Goal: Task Accomplishment & Management: Complete application form

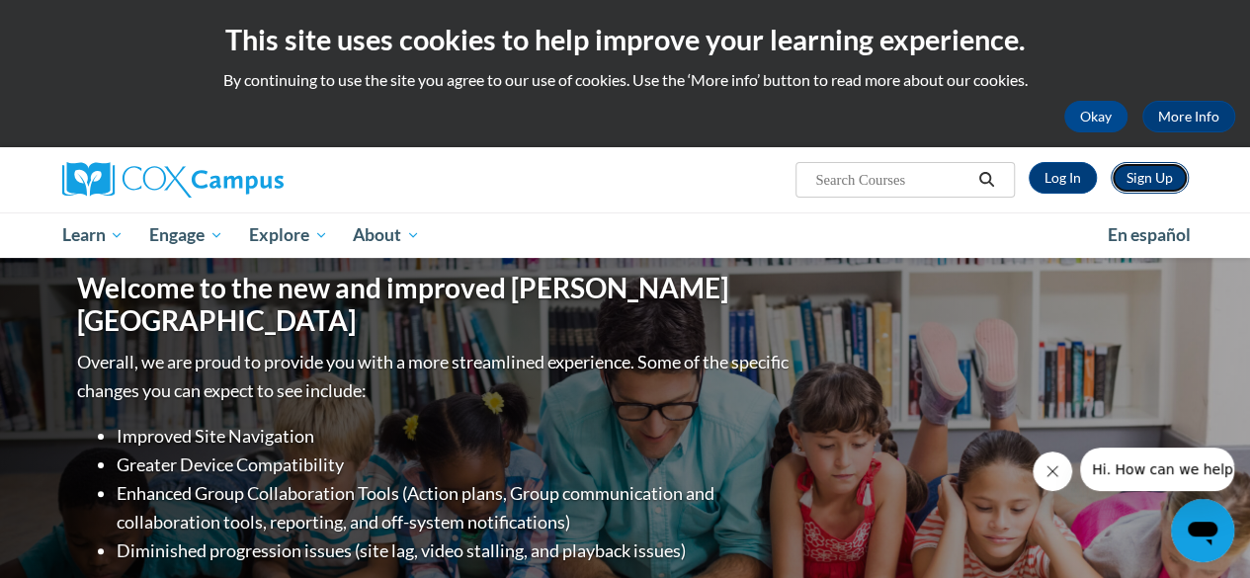
click at [1127, 190] on link "Sign Up" at bounding box center [1150, 178] width 78 height 32
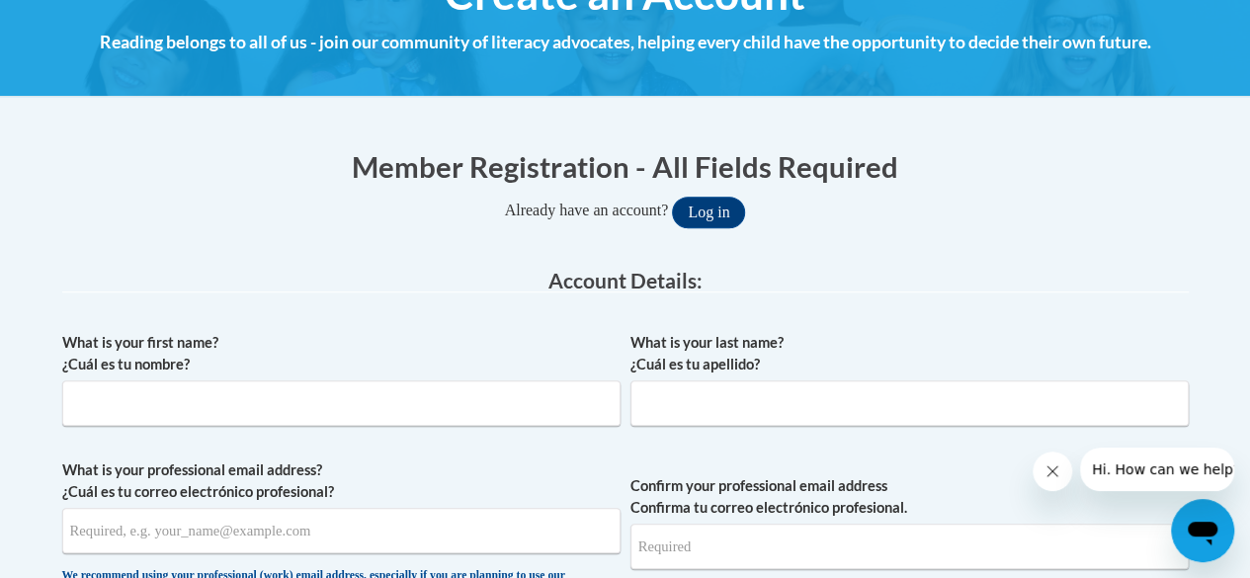
scroll to position [309, 0]
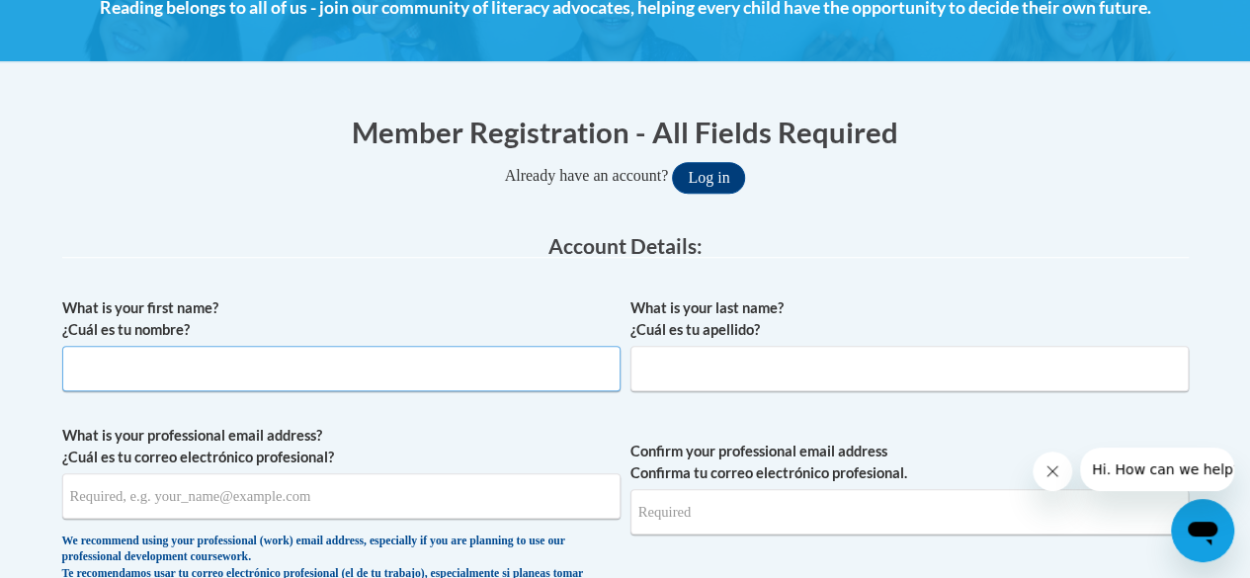
click at [194, 377] on input "What is your first name? ¿Cuál es tu nombre?" at bounding box center [341, 368] width 558 height 45
type input "Shannon"
type input "Hogue"
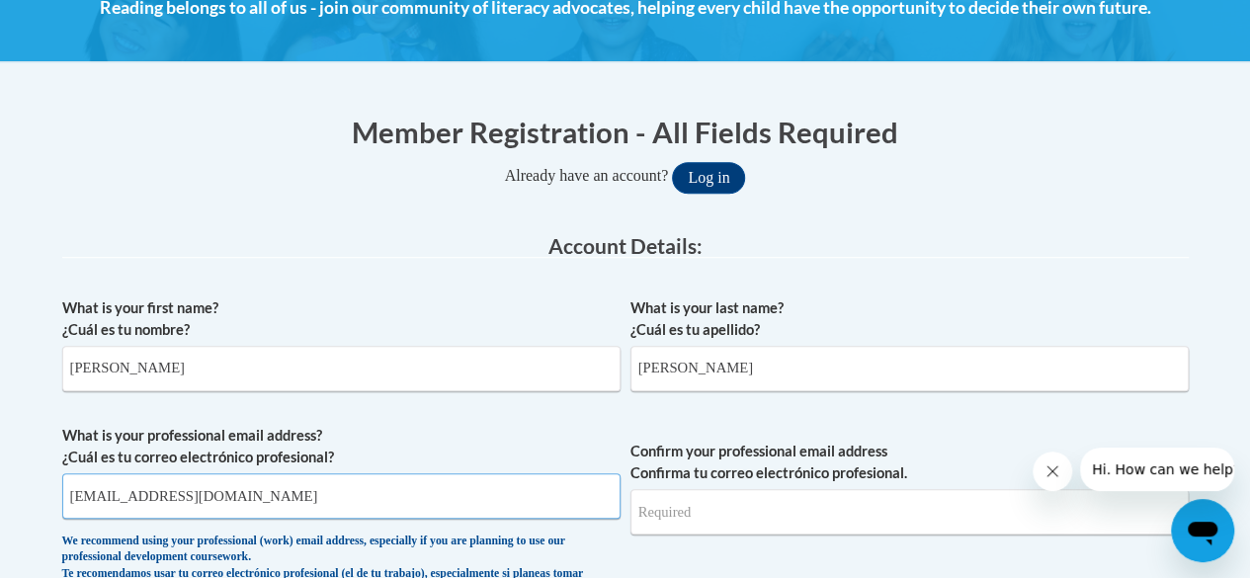
type input "shogue@gmail.com"
type input "s"
click at [196, 486] on input "shogue@gmail.com" at bounding box center [341, 495] width 558 height 45
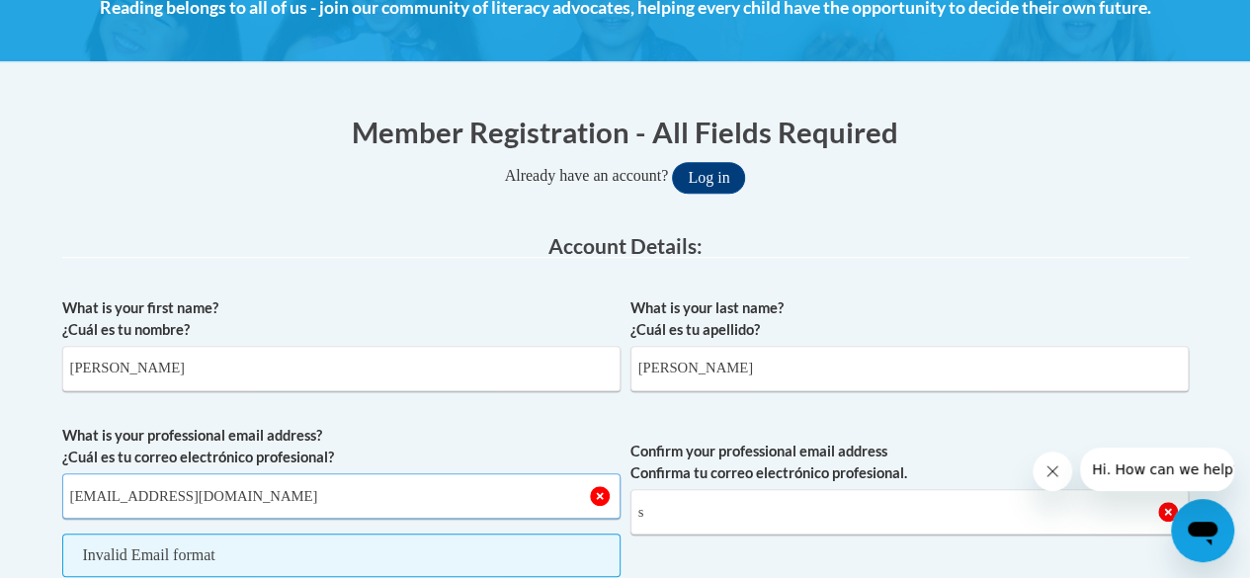
type input "[EMAIL_ADDRESS][DOMAIN_NAME]"
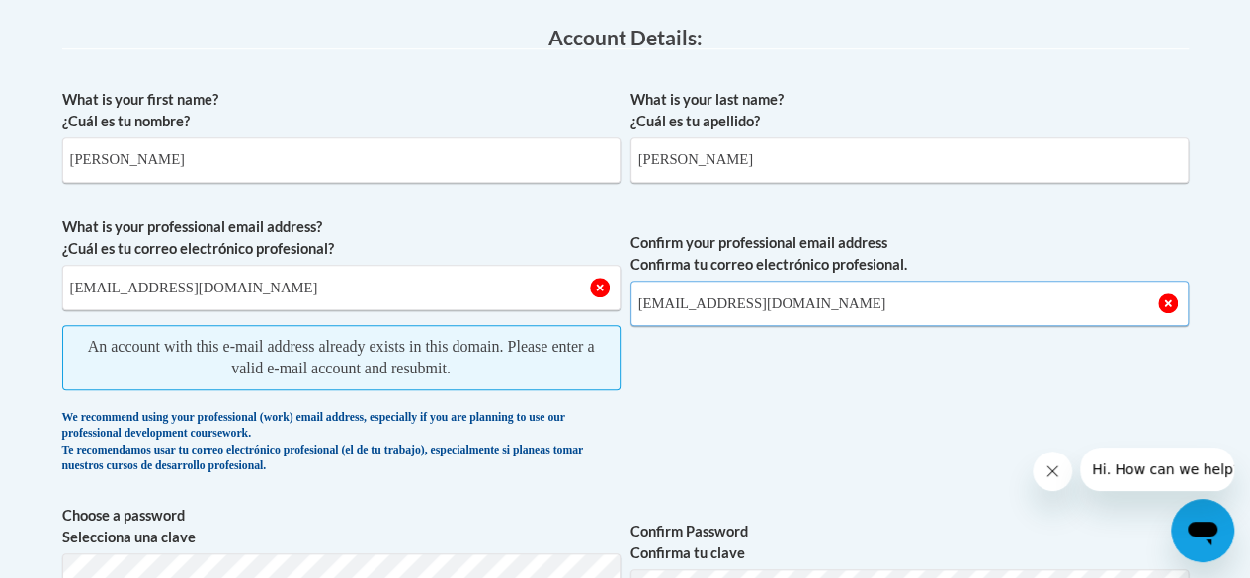
scroll to position [530, 0]
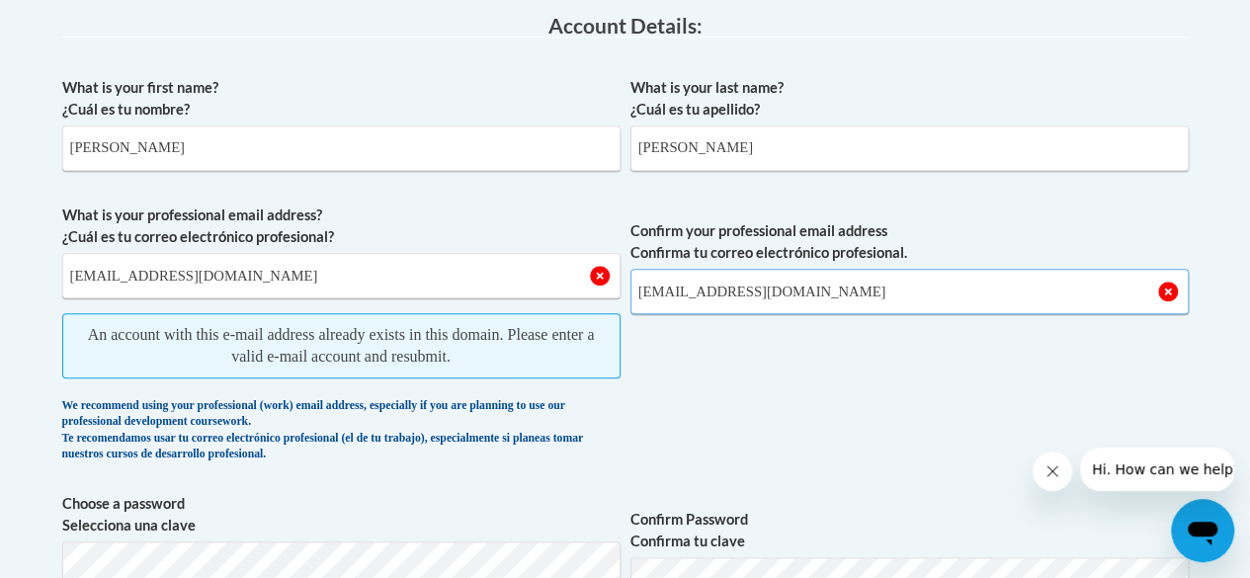
type input "[EMAIL_ADDRESS][DOMAIN_NAME]"
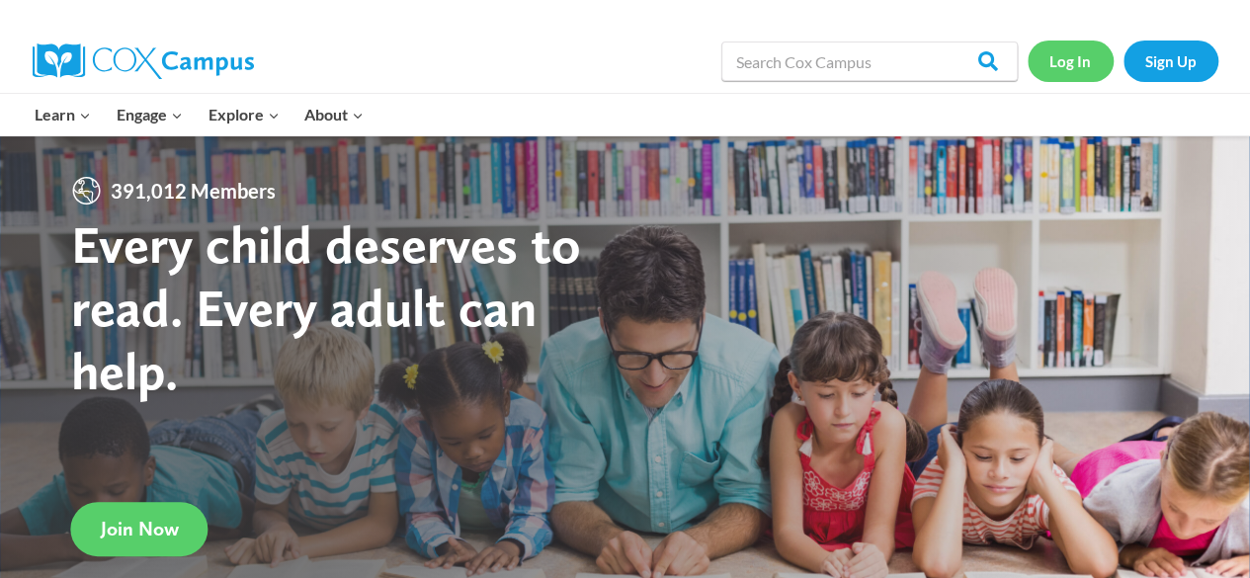
click at [1076, 64] on link "Log In" at bounding box center [1071, 61] width 86 height 41
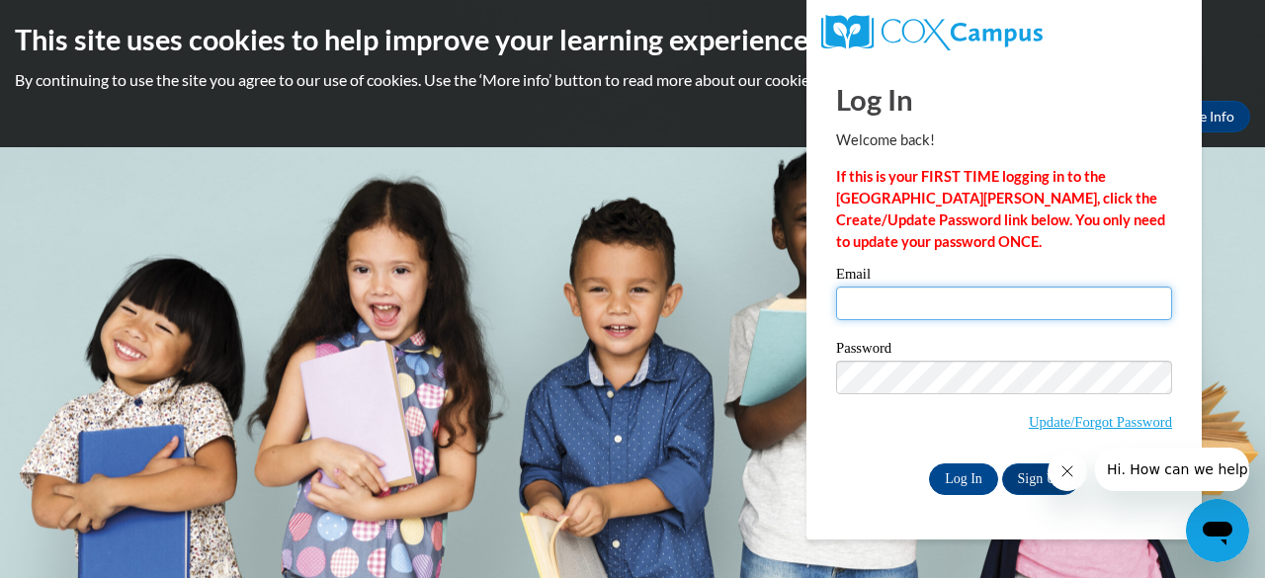
click at [961, 311] on input "Email" at bounding box center [1004, 304] width 336 height 34
type input "[EMAIL_ADDRESS][DOMAIN_NAME]"
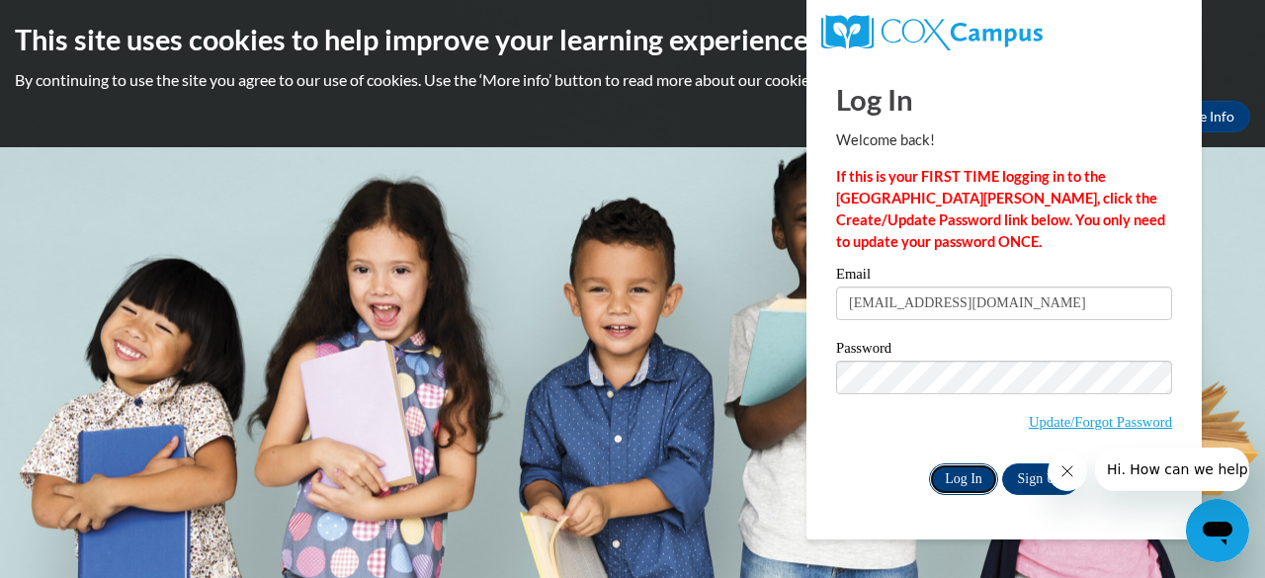
click at [971, 473] on input "Log In" at bounding box center [963, 479] width 69 height 32
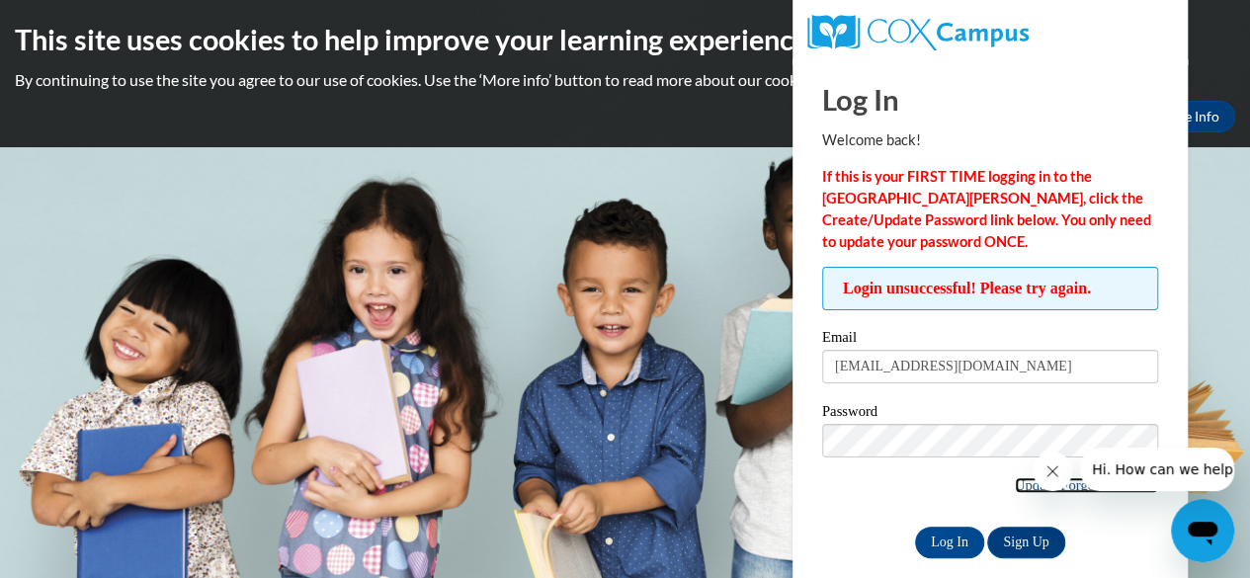
click at [1023, 487] on link "Update/Forgot Password" at bounding box center [1086, 485] width 143 height 16
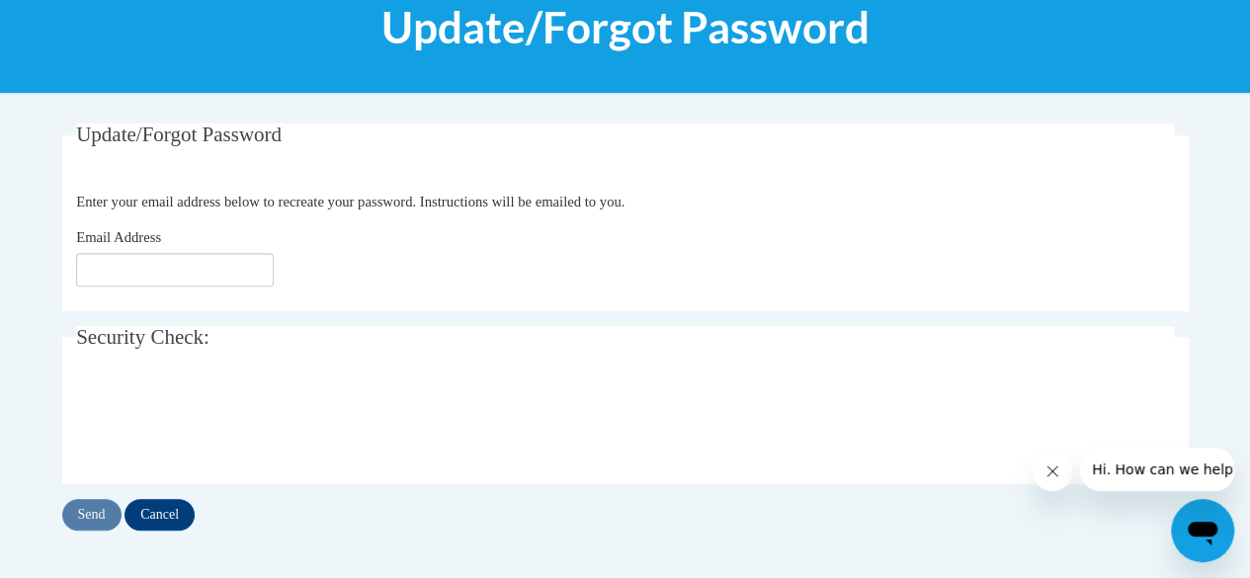
scroll to position [310, 0]
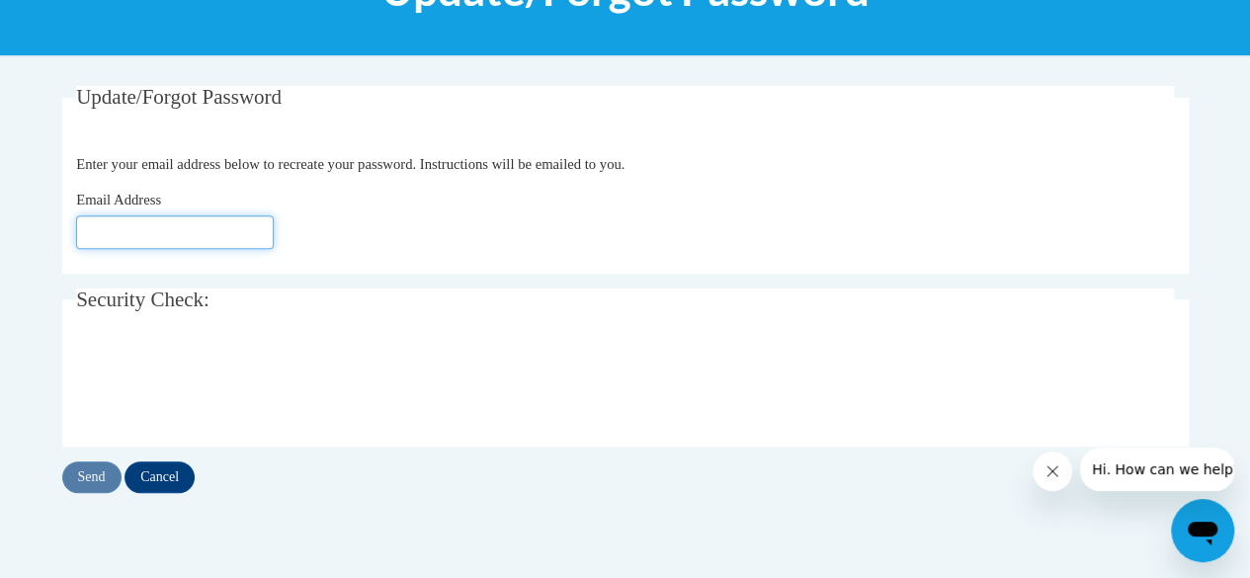
click at [89, 244] on input "Email Address" at bounding box center [175, 232] width 198 height 34
type input "[EMAIL_ADDRESS][DOMAIN_NAME]"
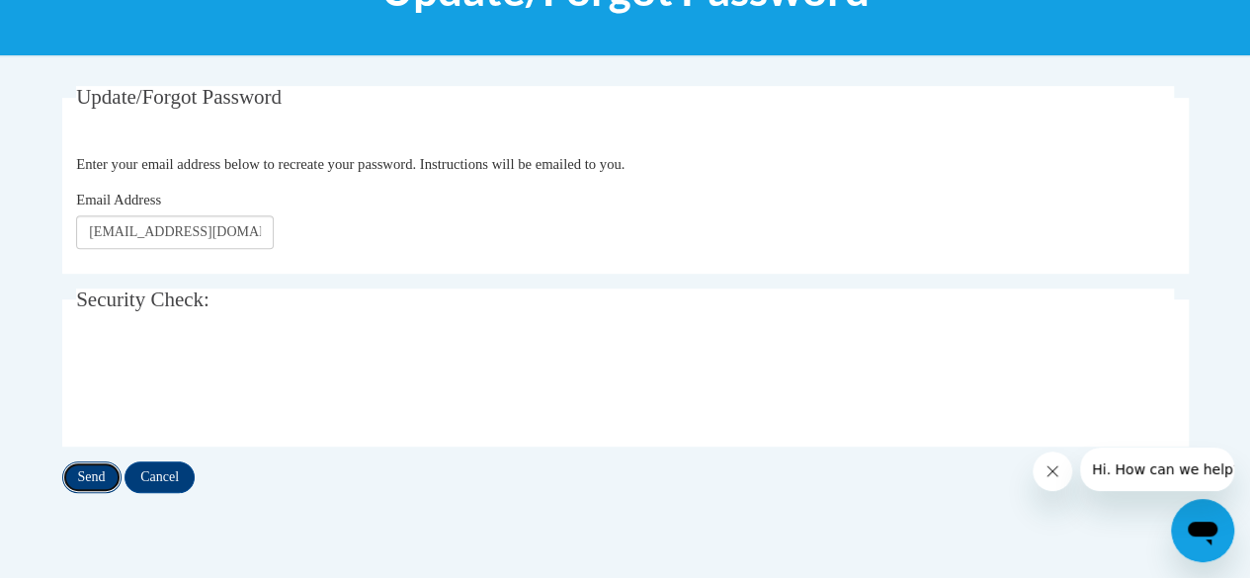
click at [86, 476] on input "Send" at bounding box center [91, 477] width 59 height 32
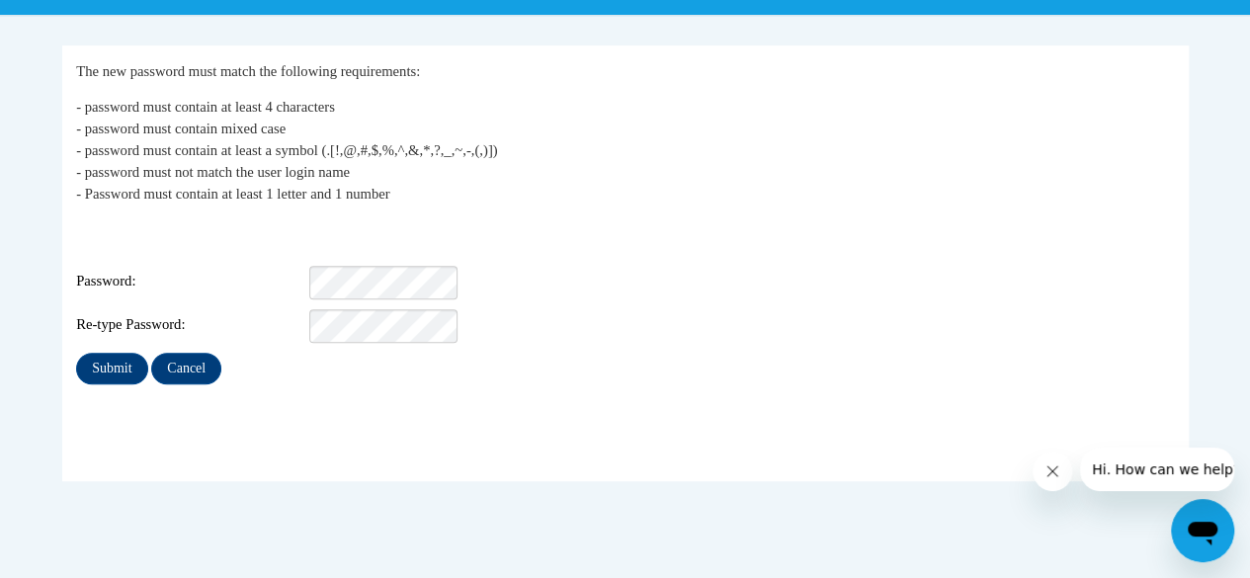
scroll to position [395, 0]
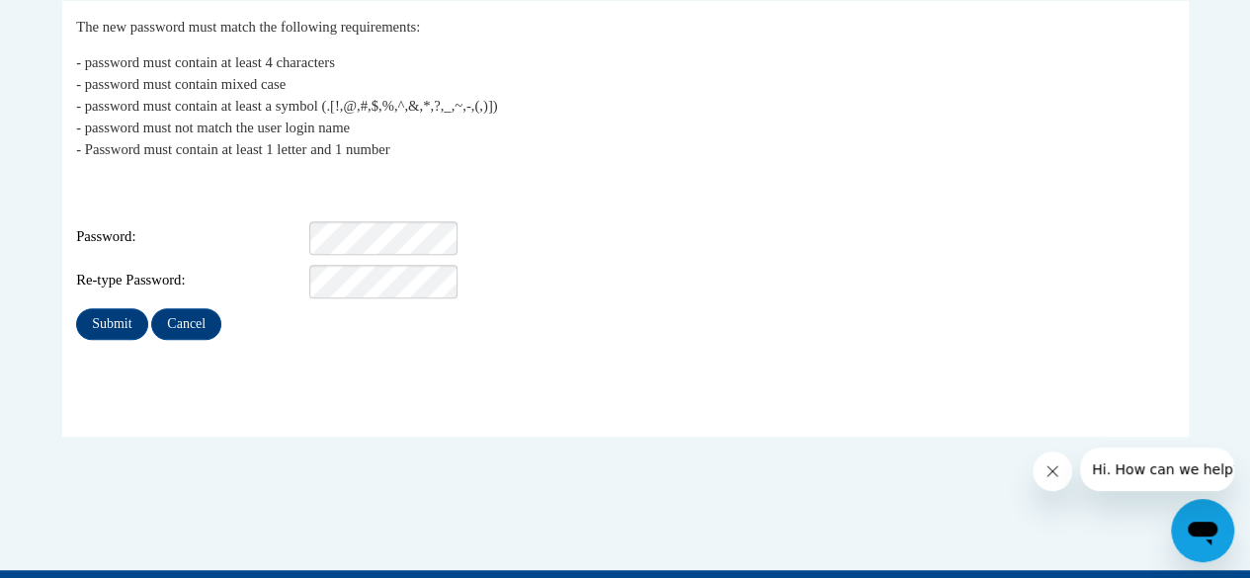
click at [353, 201] on div "Login: shogue@camden.k12.ga.us Password: Re-type Password:" at bounding box center [625, 237] width 1098 height 124
click at [116, 321] on input "Submit" at bounding box center [111, 324] width 71 height 32
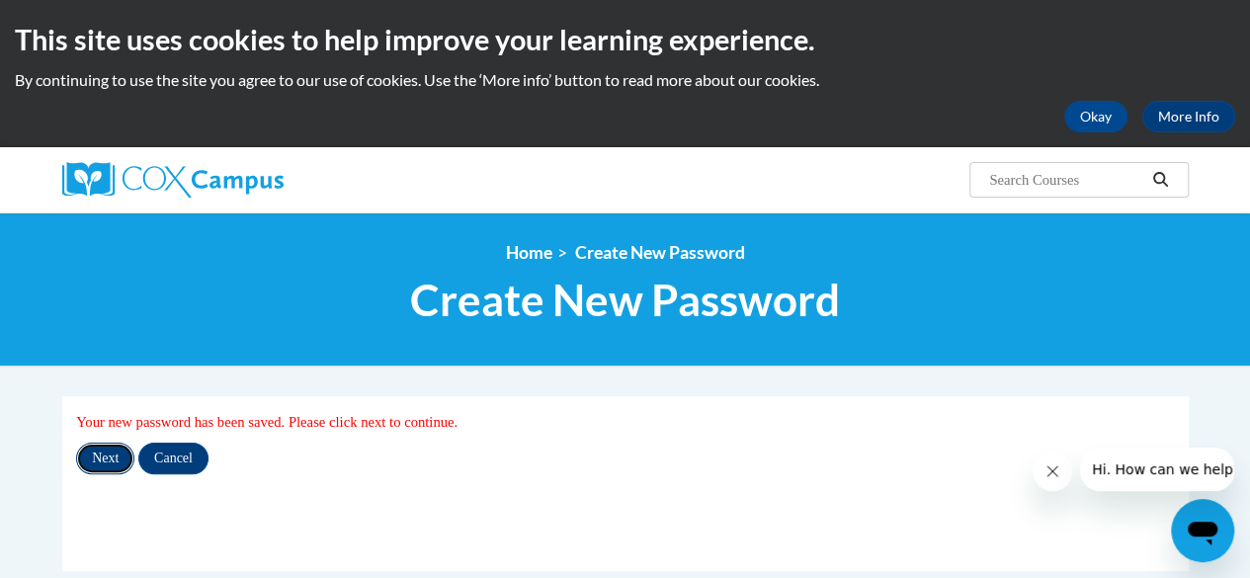
click at [107, 457] on input "Next" at bounding box center [105, 459] width 58 height 32
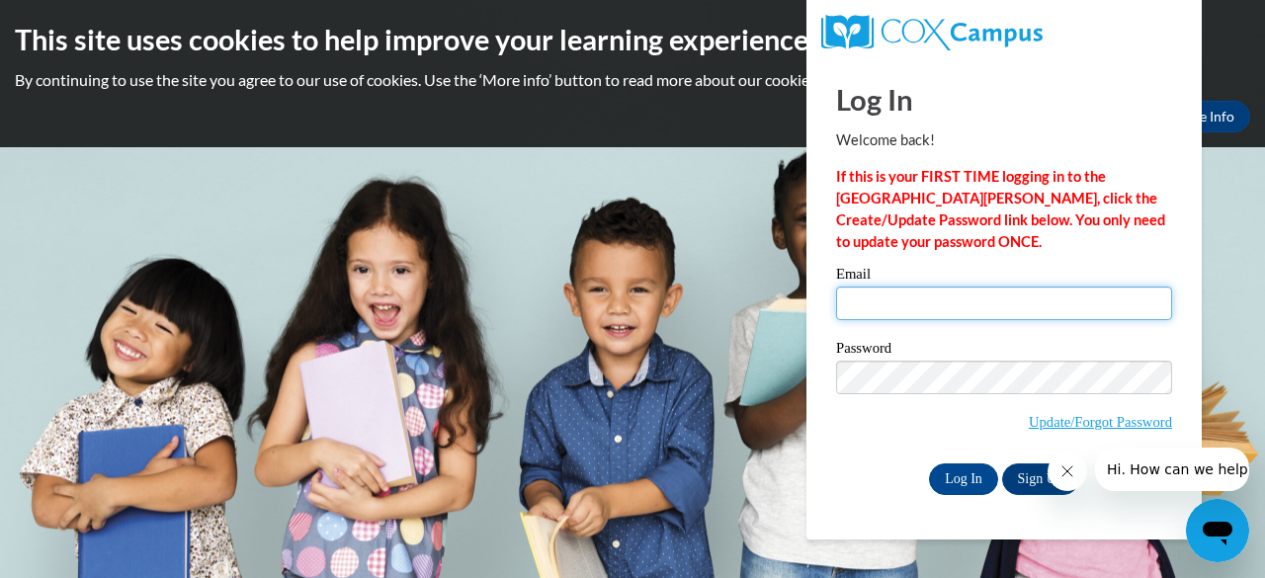
click at [929, 297] on input "Email" at bounding box center [1004, 304] width 336 height 34
type input "[EMAIL_ADDRESS][DOMAIN_NAME]"
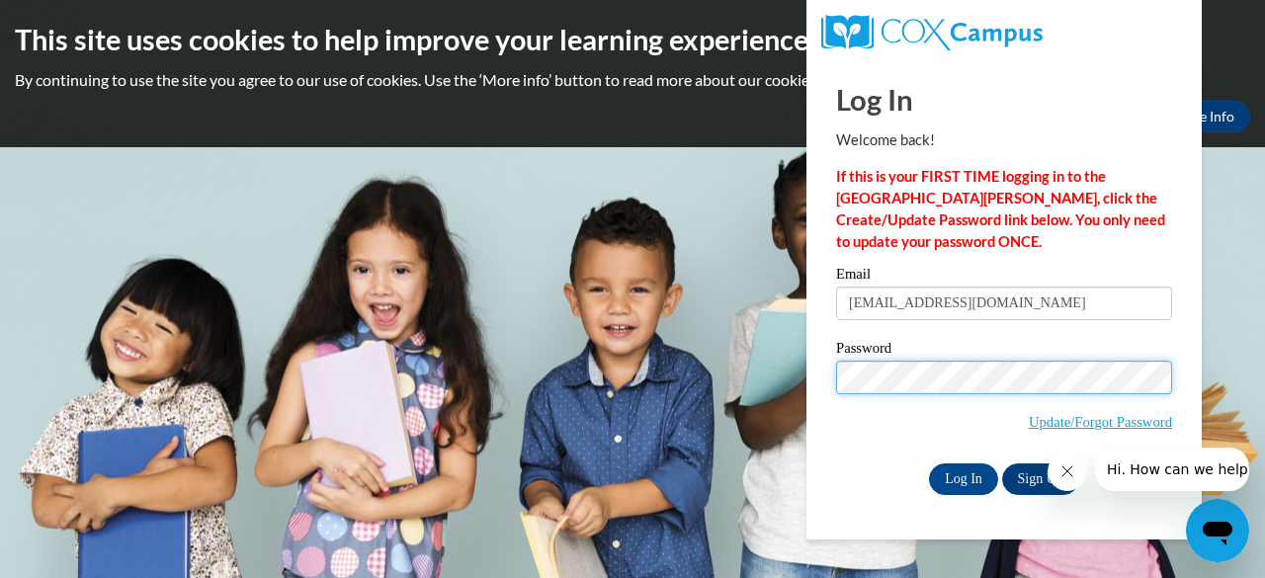
click at [929, 463] on input "Log In" at bounding box center [963, 479] width 69 height 32
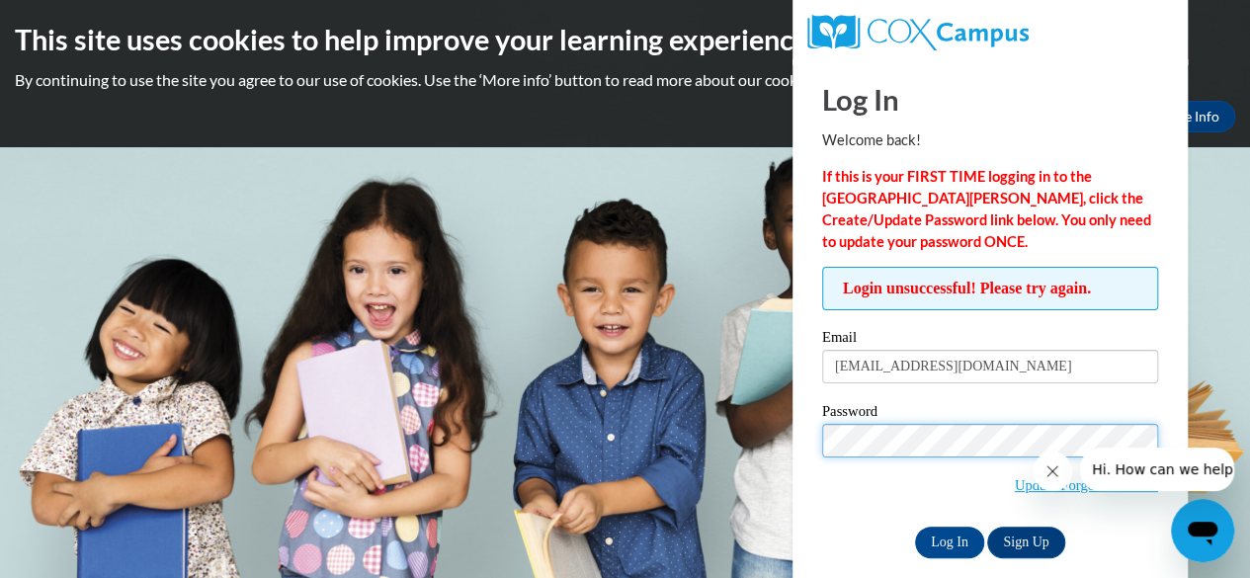
click at [915, 527] on input "Log In" at bounding box center [949, 543] width 69 height 32
click at [1042, 488] on button "Close message from company" at bounding box center [1053, 472] width 40 height 40
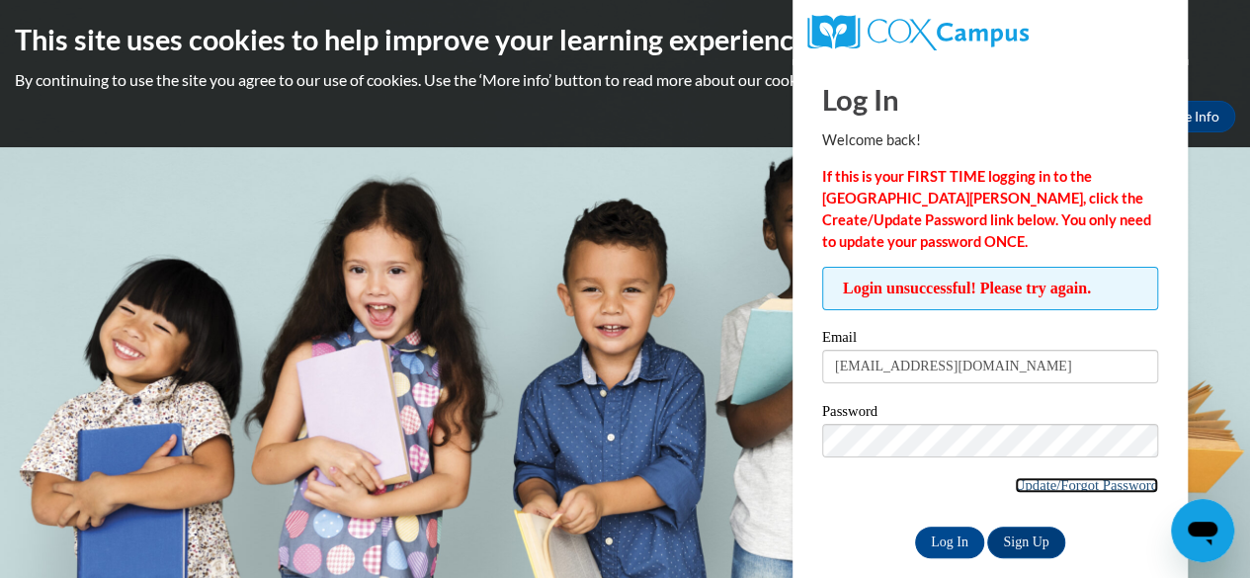
click at [1105, 483] on link "Update/Forgot Password" at bounding box center [1086, 485] width 143 height 16
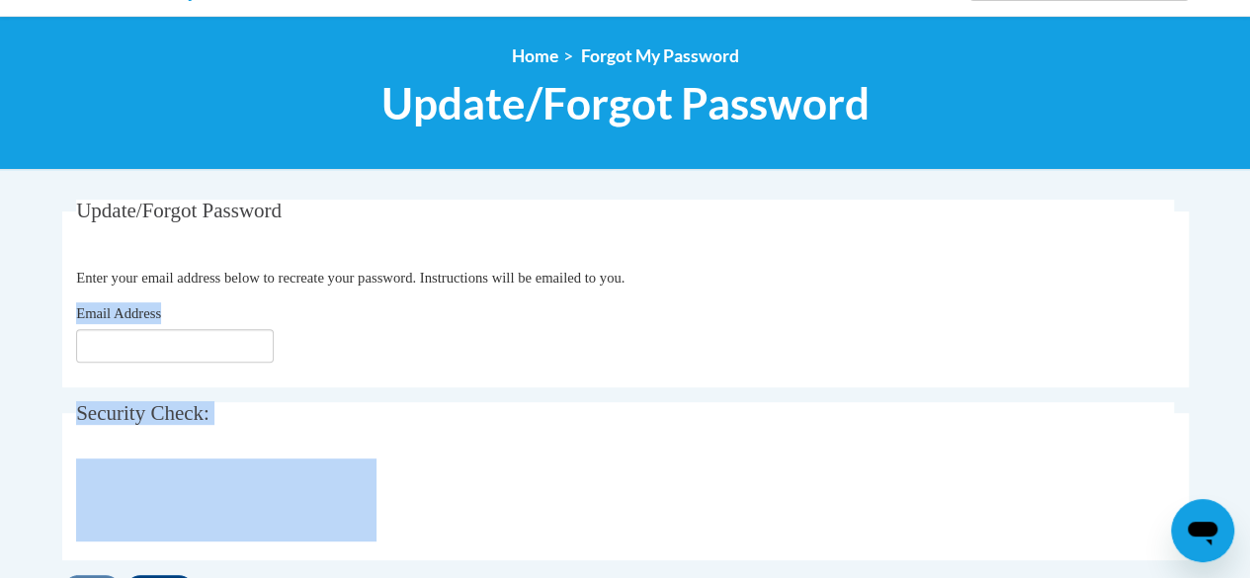
scroll to position [229, 0]
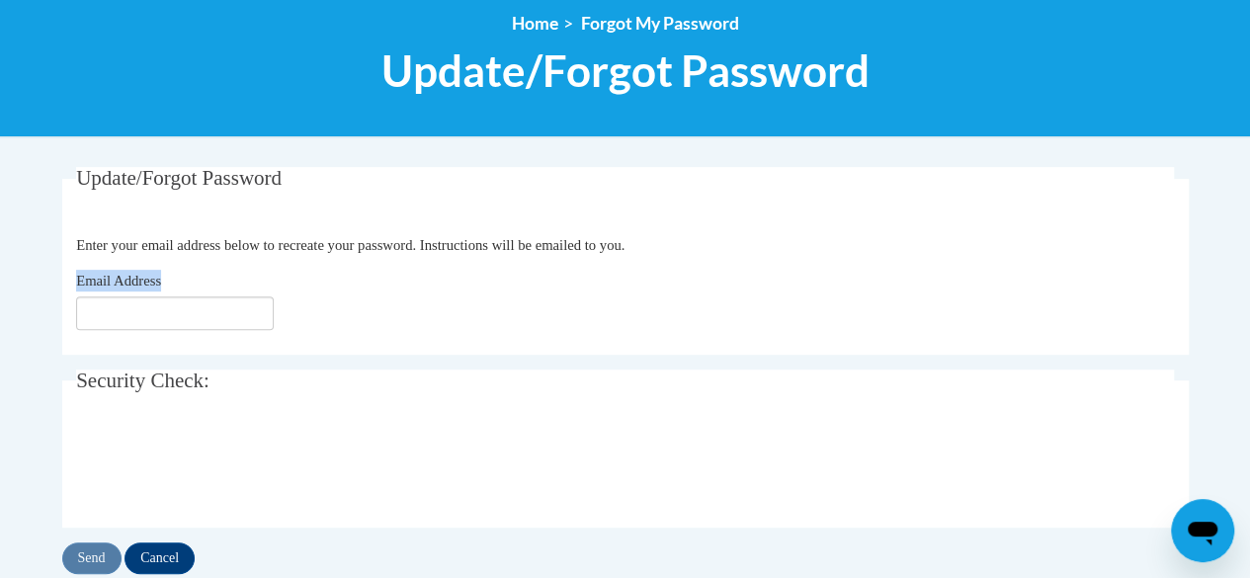
drag, startPoint x: 0, startPoint y: 0, endPoint x: 99, endPoint y: 317, distance: 332.2
click at [99, 317] on fieldset "Update/Forgot Password Please enter your email address Enter your email address…" at bounding box center [625, 261] width 1126 height 188
click at [99, 317] on input "Email Address" at bounding box center [175, 313] width 198 height 34
type input "[EMAIL_ADDRESS][DOMAIN_NAME]"
click at [79, 569] on input "Send" at bounding box center [91, 558] width 59 height 32
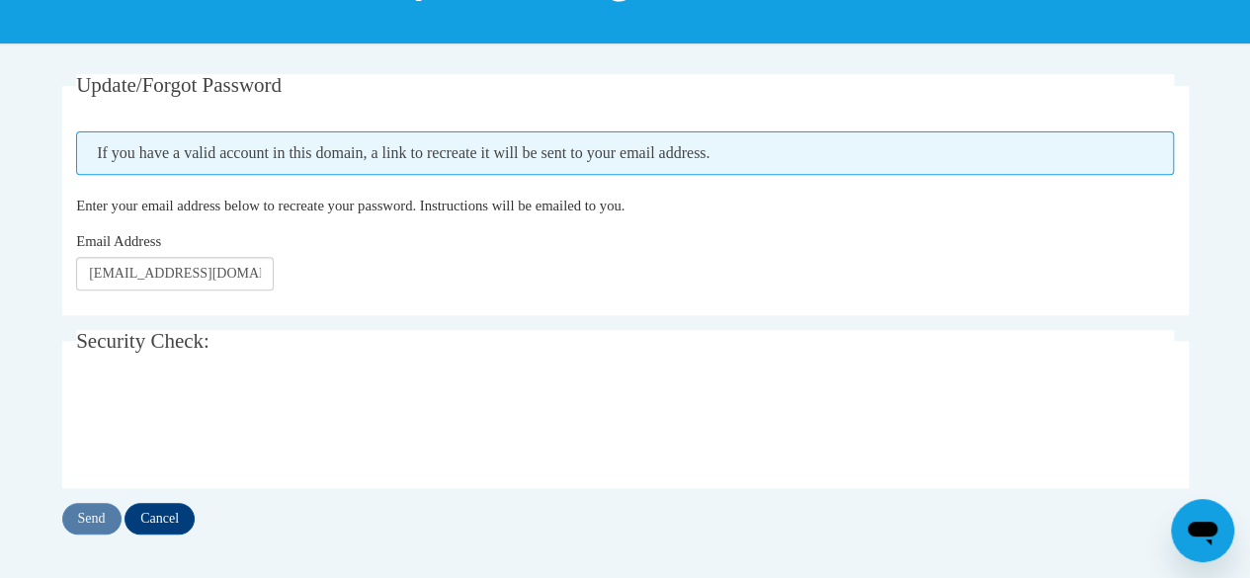
scroll to position [363, 0]
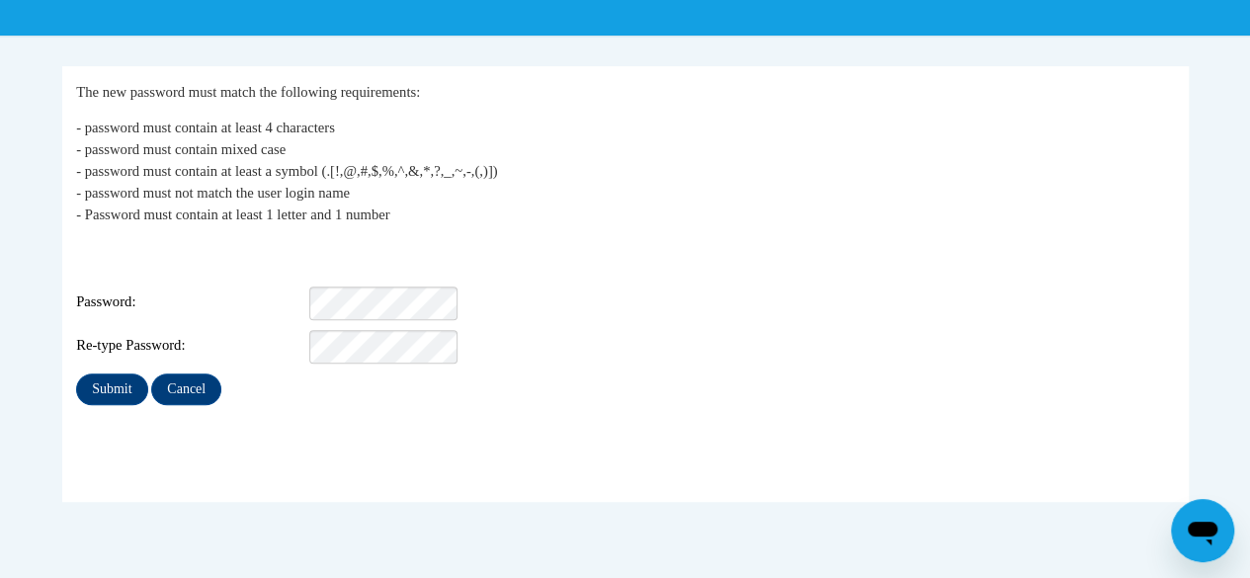
scroll to position [324, 0]
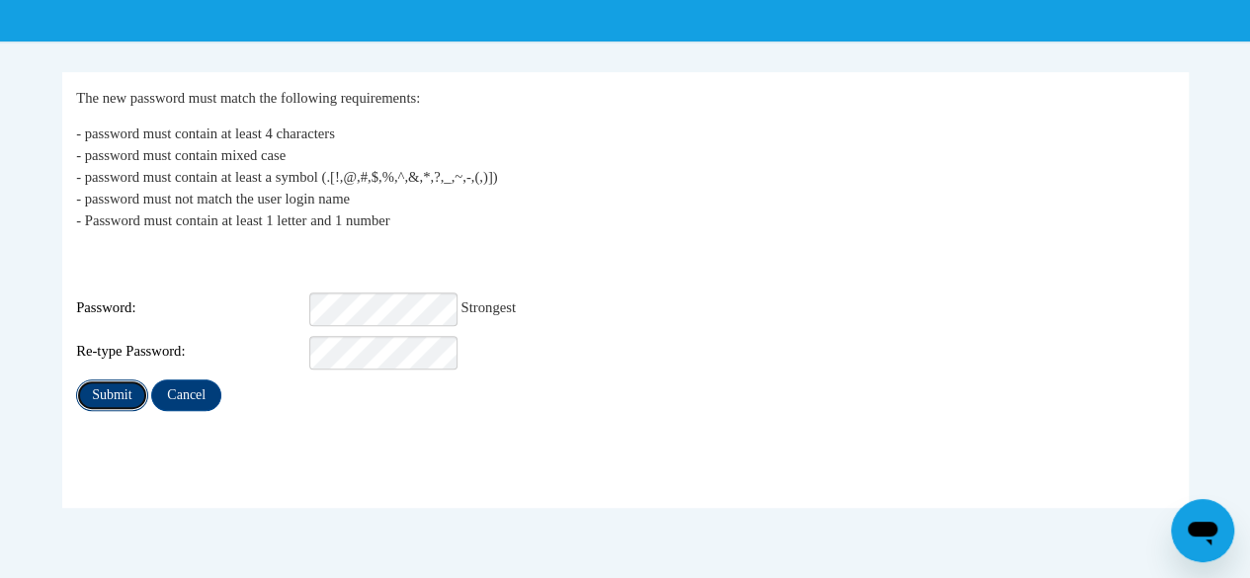
click at [113, 379] on input "Submit" at bounding box center [111, 395] width 71 height 32
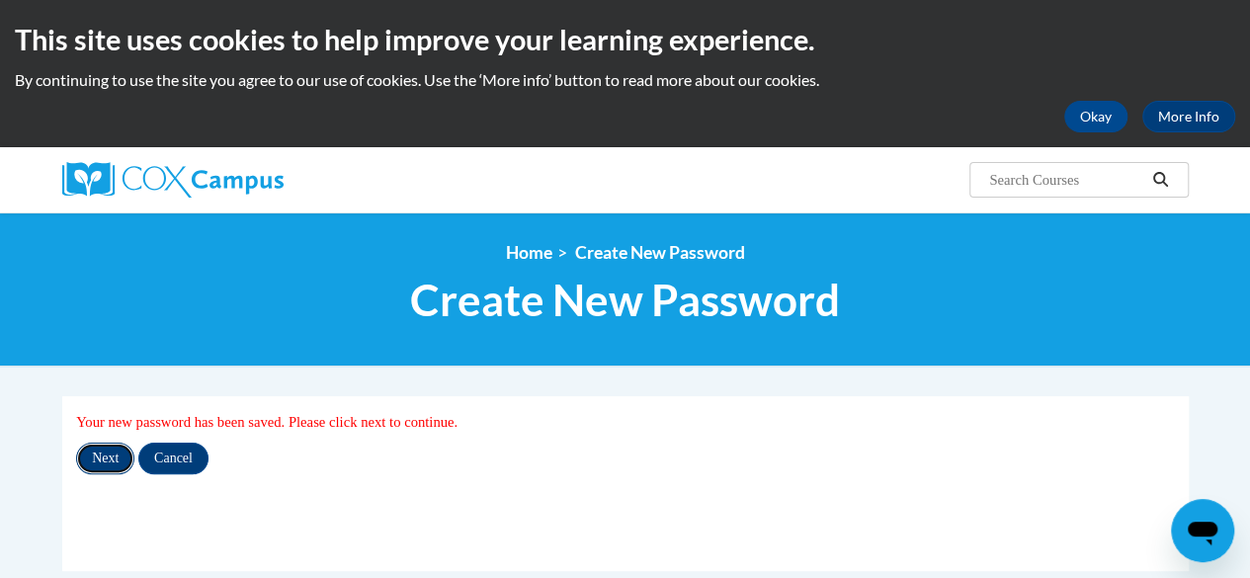
click at [94, 445] on input "Next" at bounding box center [105, 459] width 58 height 32
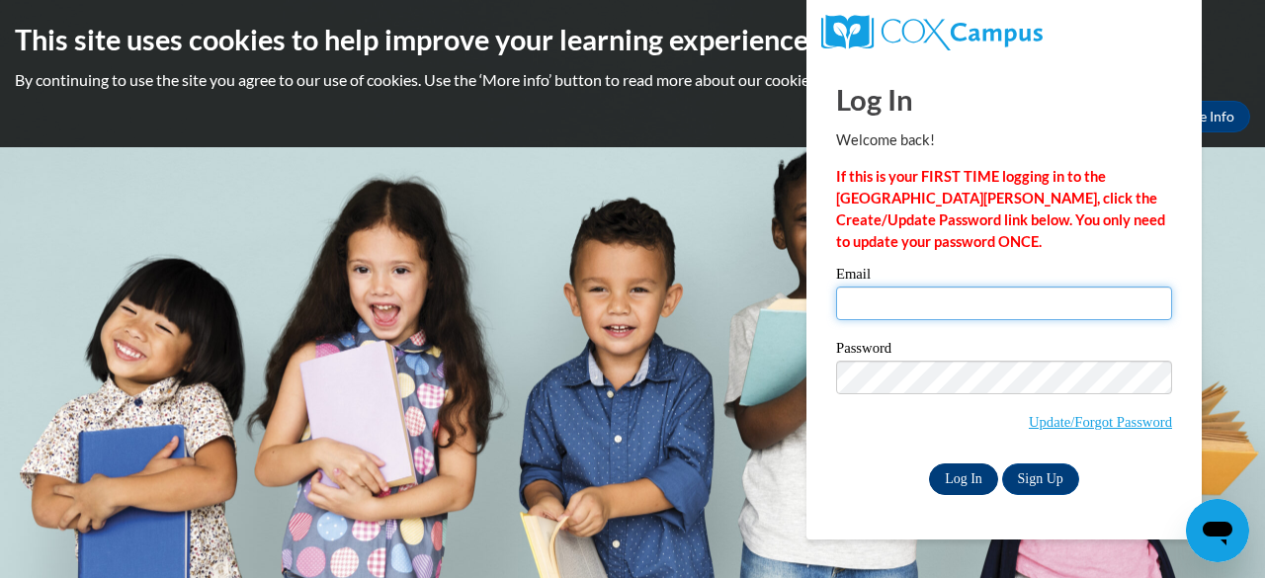
type input "[EMAIL_ADDRESS][DOMAIN_NAME]"
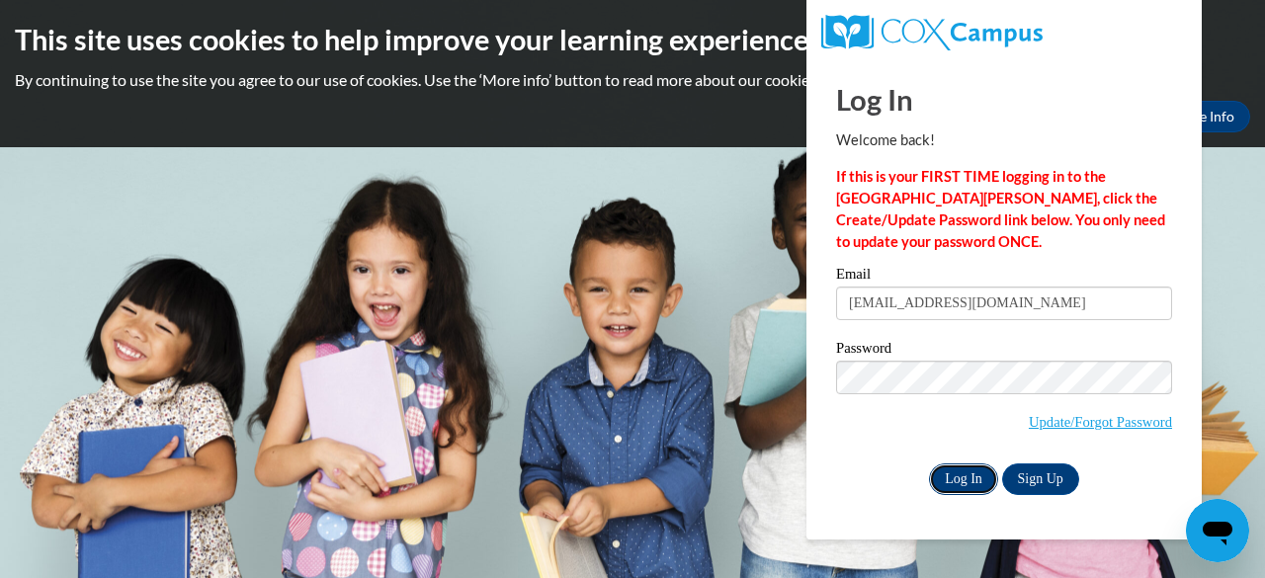
click at [953, 490] on input "Log In" at bounding box center [963, 479] width 69 height 32
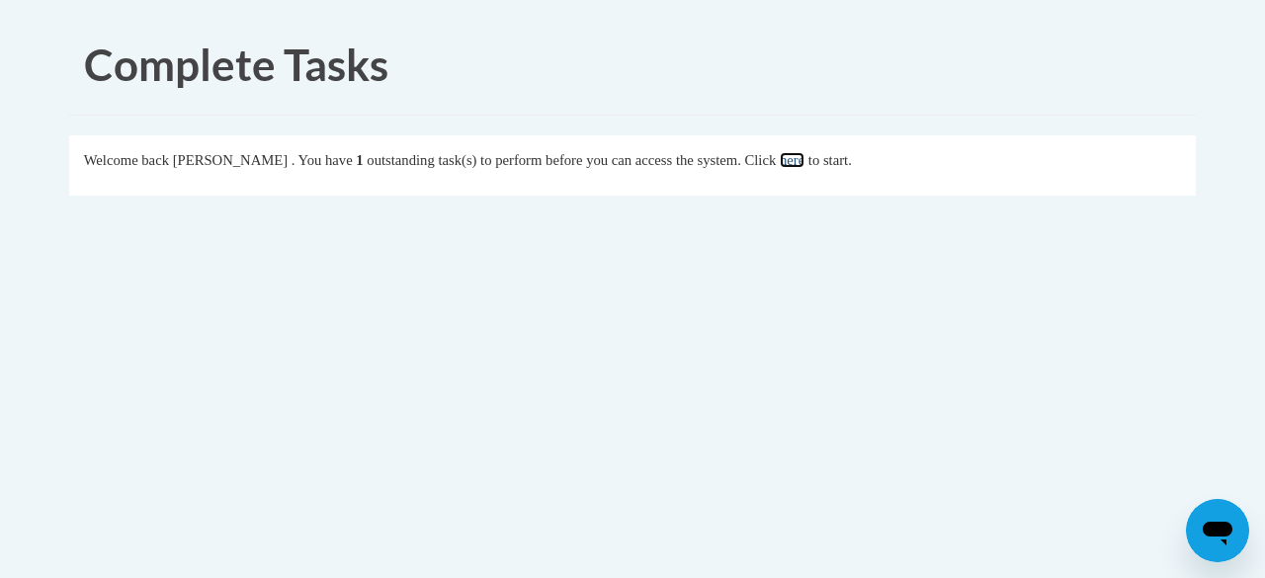
click at [804, 166] on link "here" at bounding box center [792, 160] width 25 height 16
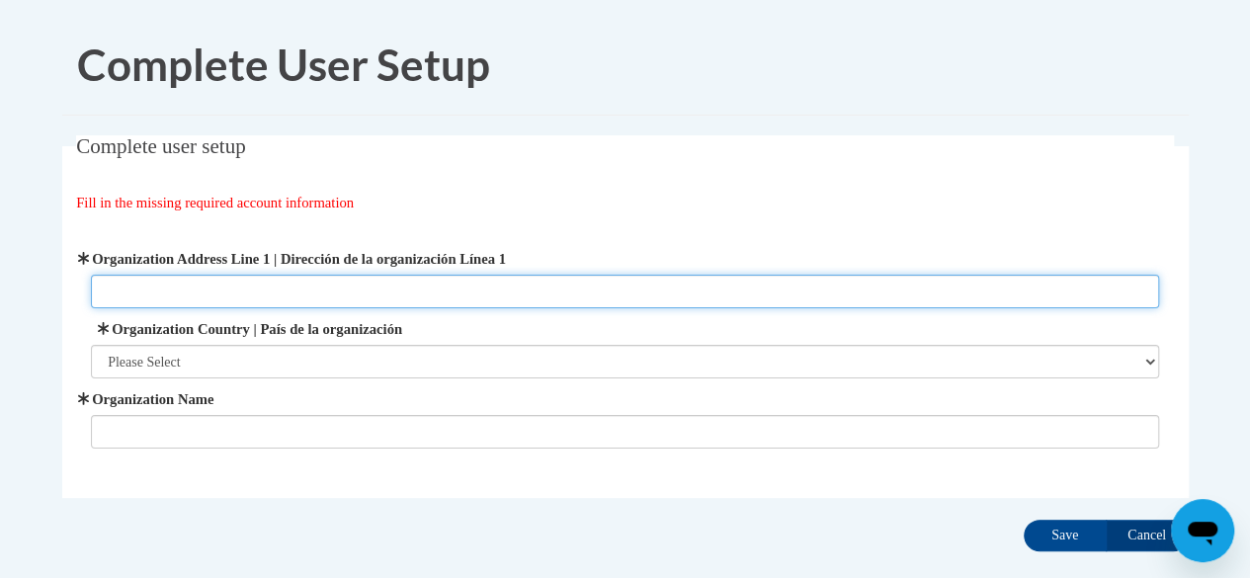
click at [272, 291] on input "Organization Address Line 1 | Dirección de la organización Línea 1" at bounding box center [625, 292] width 1068 height 34
type input "[STREET_ADDRESS][PERSON_NAME]"
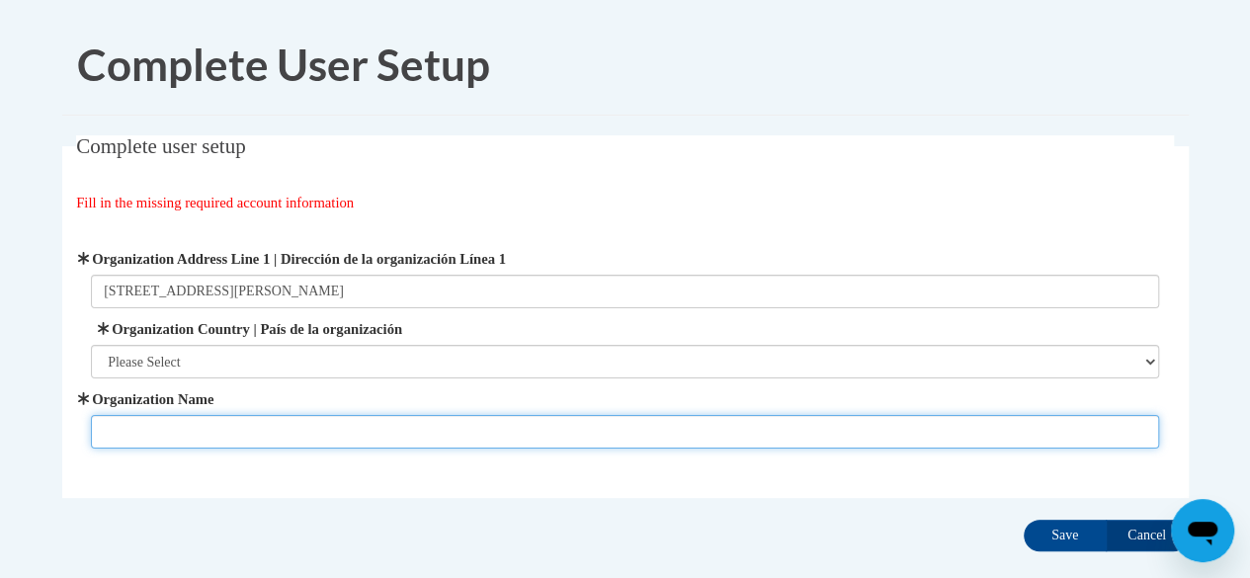
type input "[PERSON_NAME][GEOGRAPHIC_DATA]"
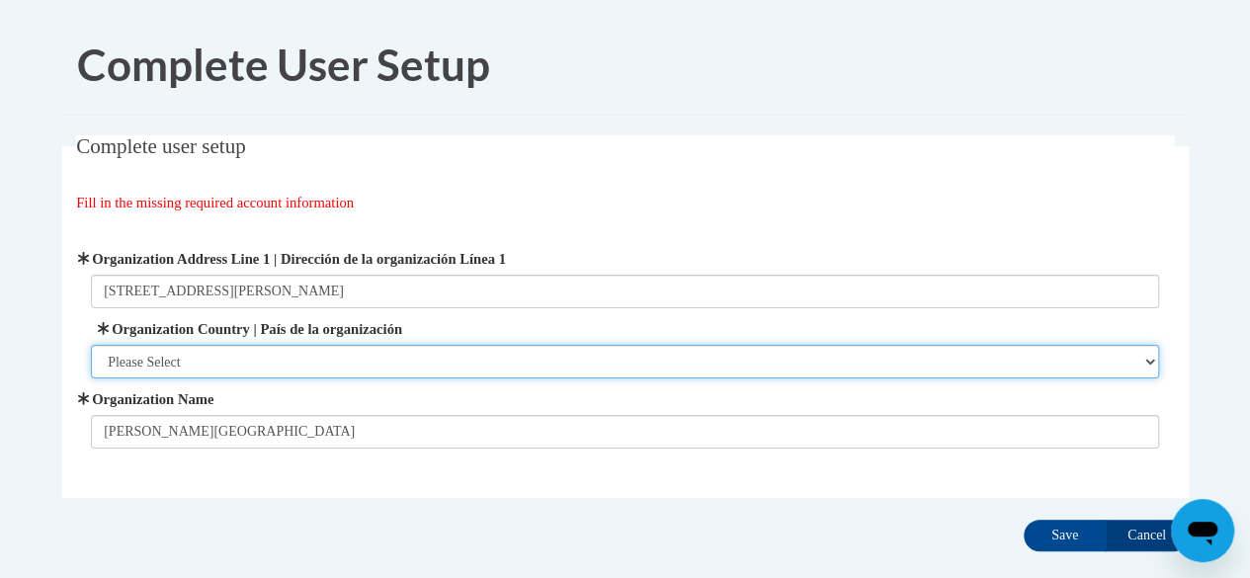
click at [289, 369] on select "Please Select [GEOGRAPHIC_DATA] | [GEOGRAPHIC_DATA] Outside of [GEOGRAPHIC_DATA…" at bounding box center [625, 362] width 1068 height 34
select select "ad49bcad-a171-4b2e-b99c-48b446064914"
click at [91, 345] on select "Please Select [GEOGRAPHIC_DATA] | [GEOGRAPHIC_DATA] Outside of [GEOGRAPHIC_DATA…" at bounding box center [625, 362] width 1068 height 34
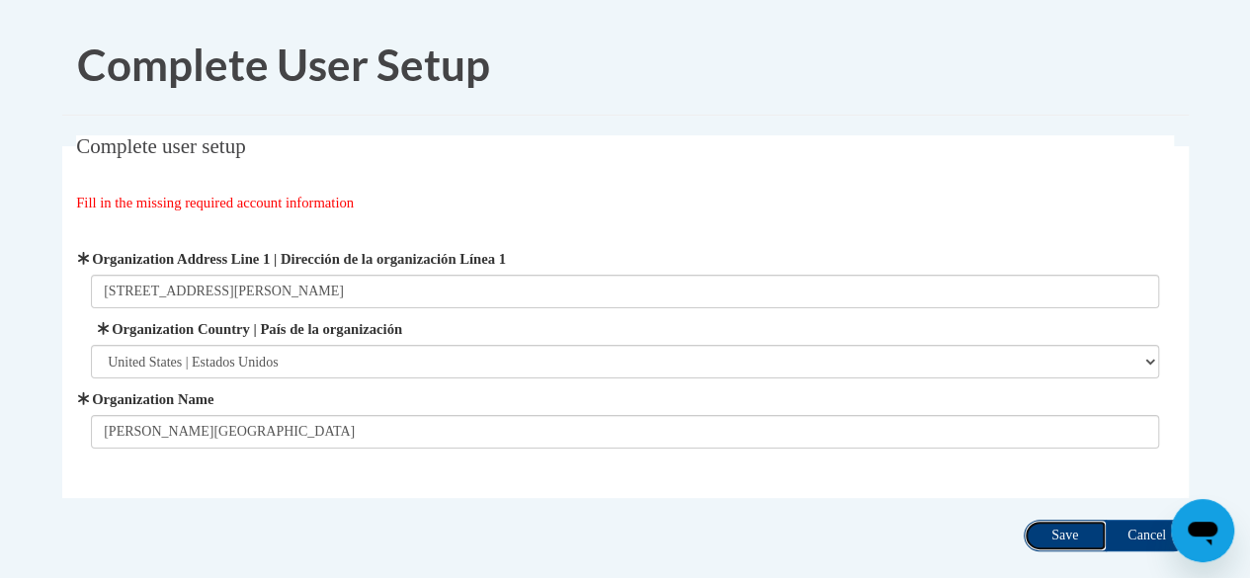
click at [1041, 529] on input "Save" at bounding box center [1065, 536] width 83 height 32
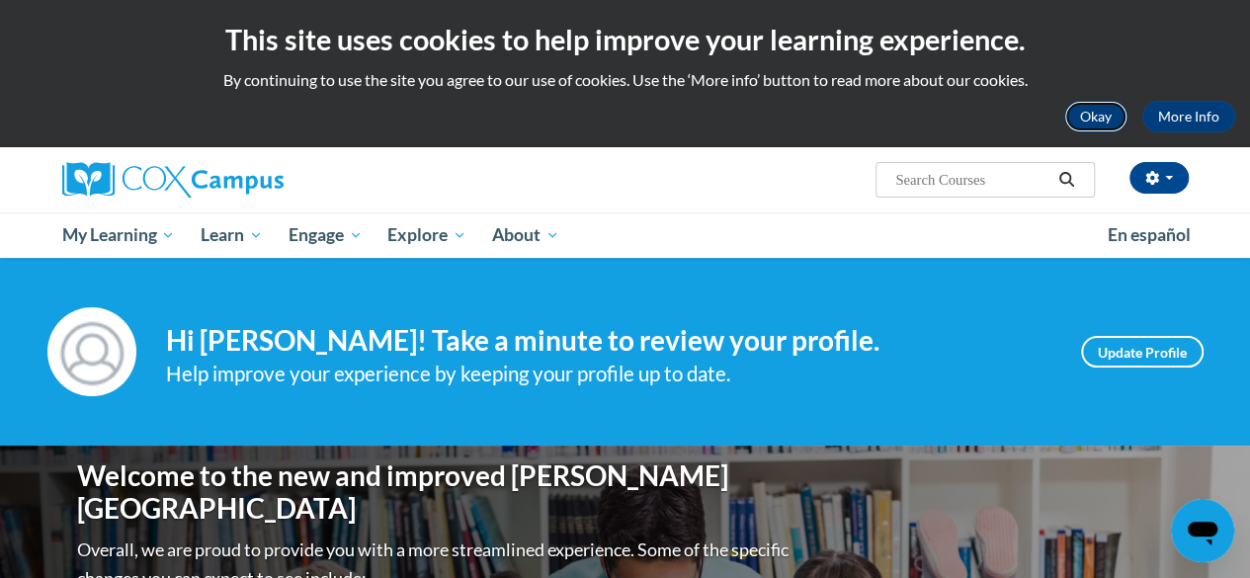
click at [1091, 113] on button "Okay" at bounding box center [1095, 117] width 63 height 32
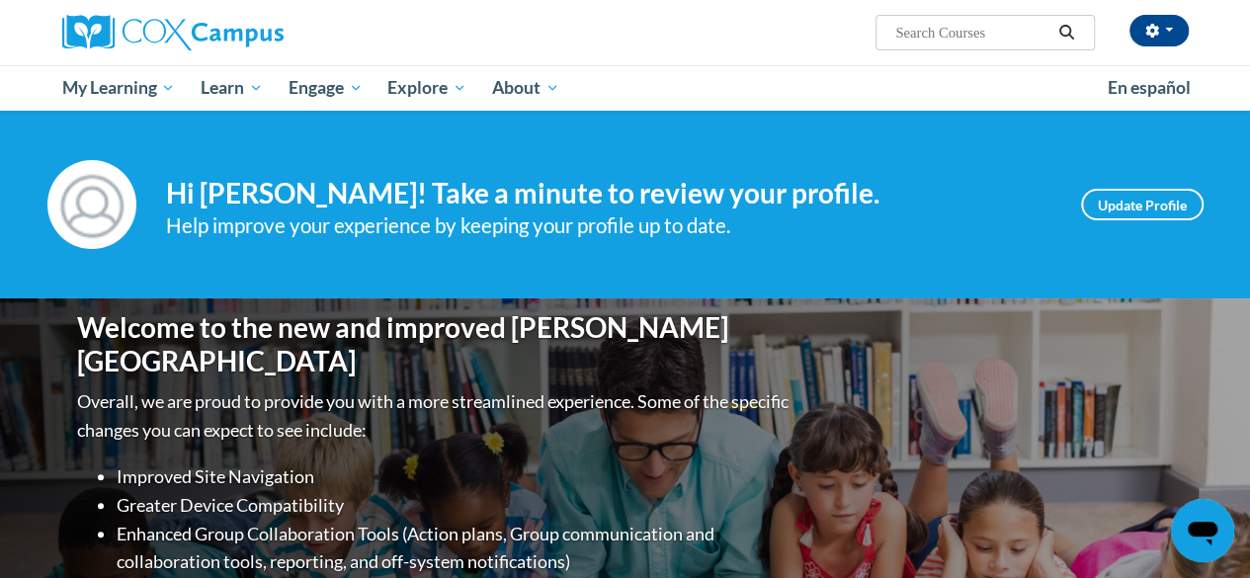
click at [954, 17] on span "Search Search..." at bounding box center [984, 33] width 218 height 36
click at [972, 35] on input "Search..." at bounding box center [972, 33] width 158 height 24
type input "writing eog"
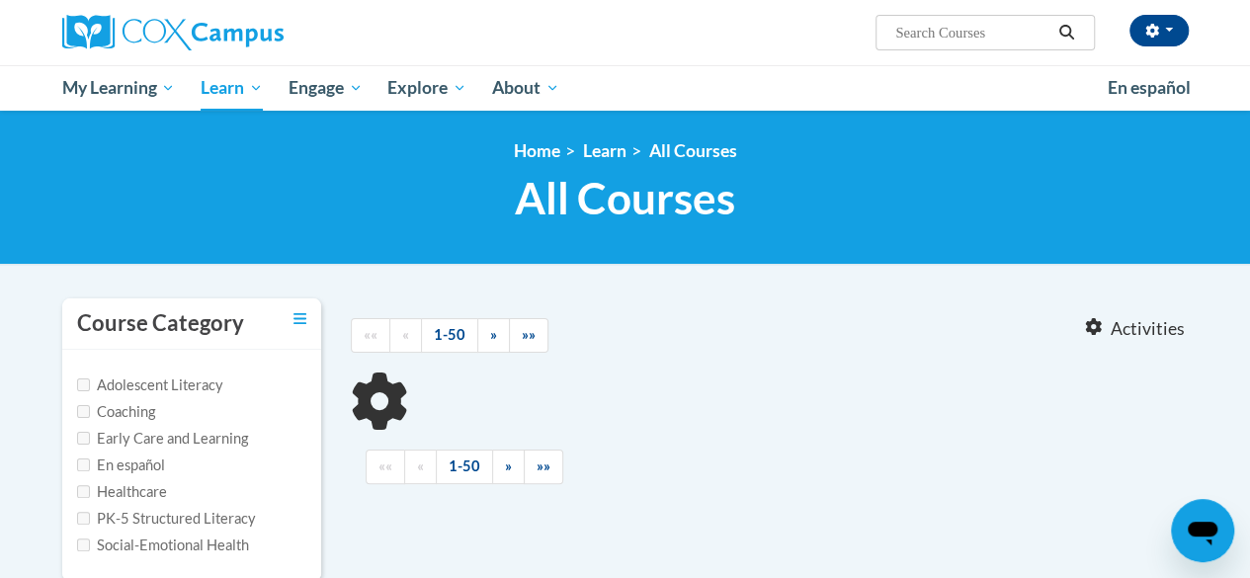
type input "writing eog"
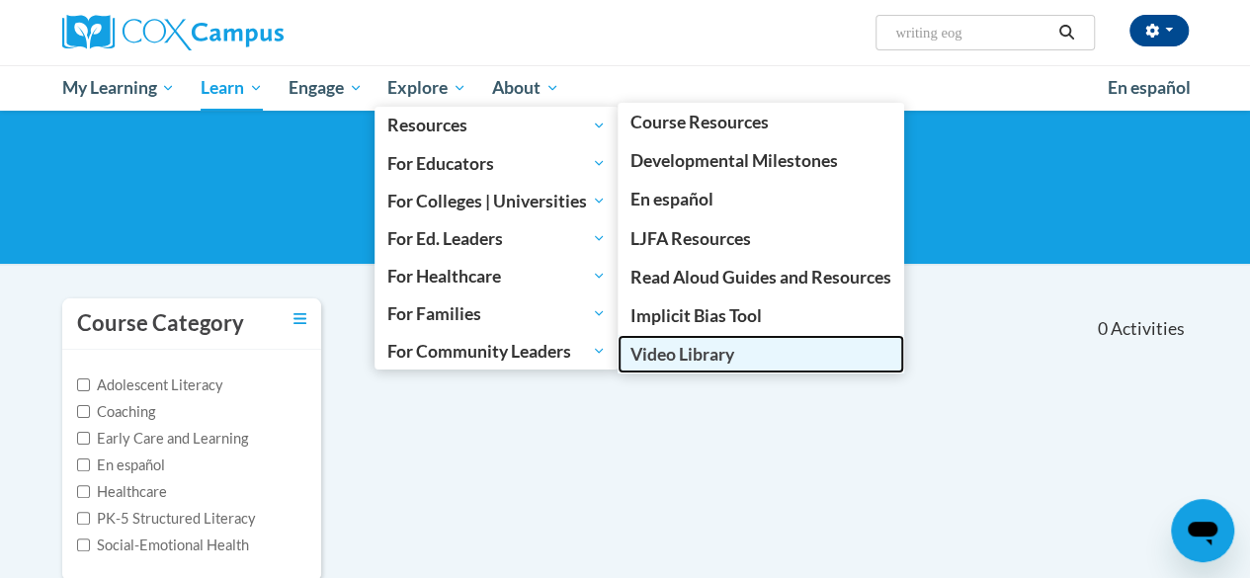
click at [701, 355] on span "Video Library" at bounding box center [682, 354] width 104 height 21
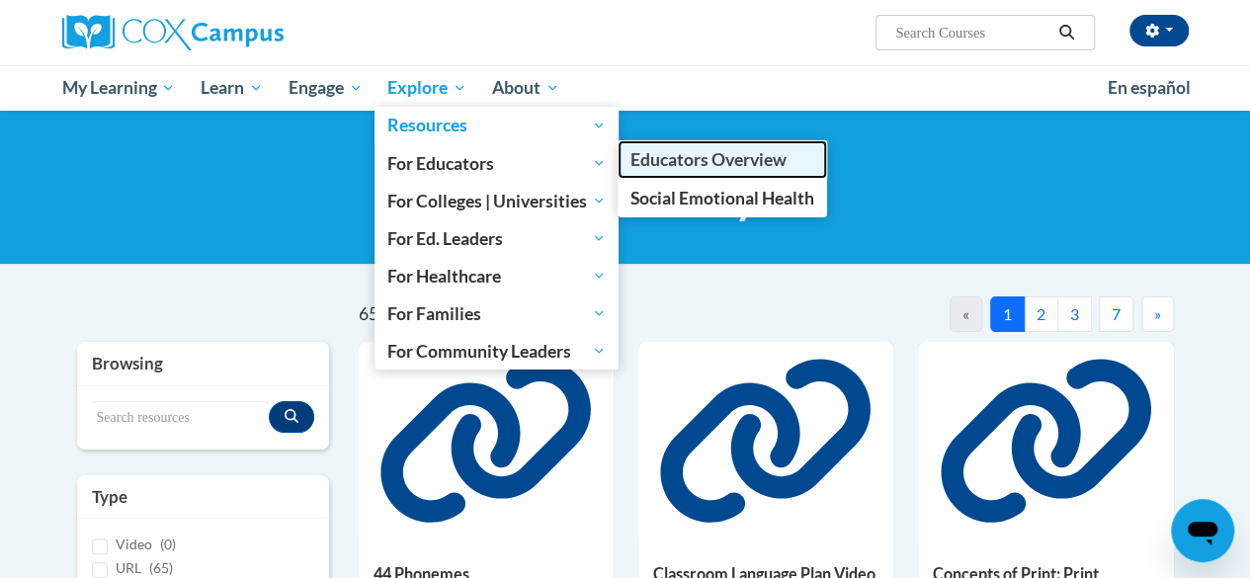
click at [671, 159] on span "Educators Overview" at bounding box center [708, 159] width 156 height 21
